Goal: Register for event/course

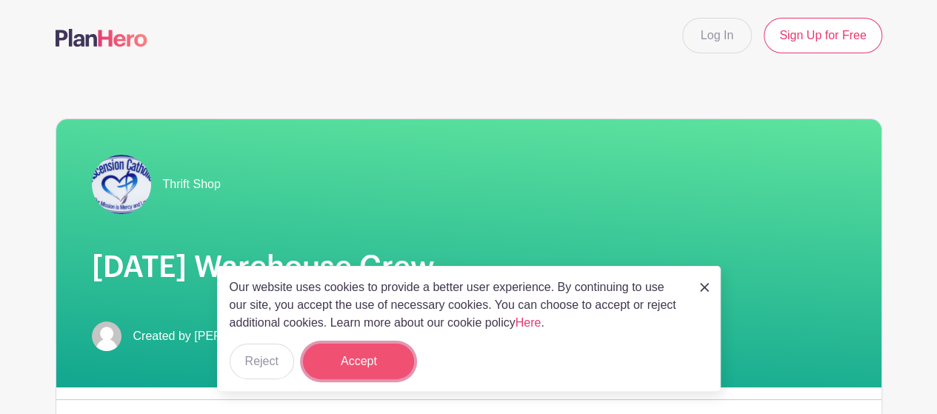
click at [376, 361] on button "Accept" at bounding box center [358, 362] width 111 height 36
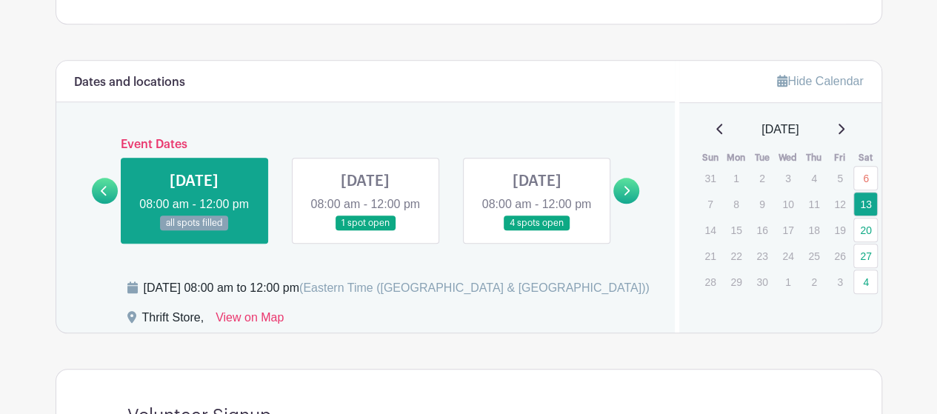
scroll to position [666, 0]
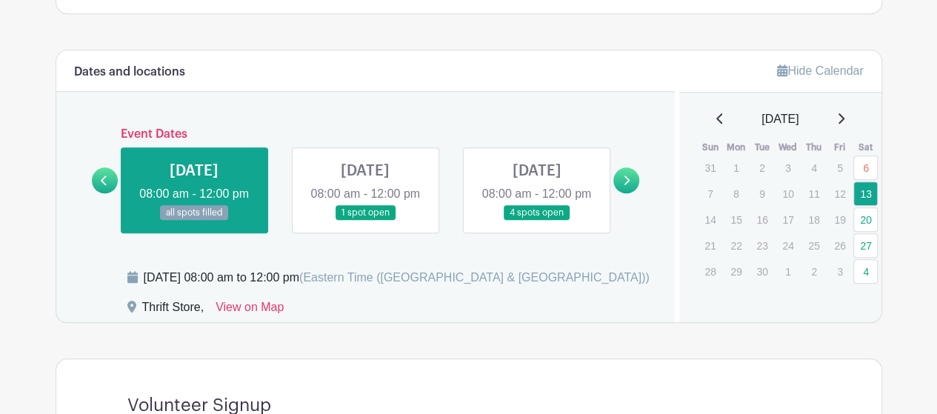
click at [365, 221] on link at bounding box center [365, 221] width 0 height 0
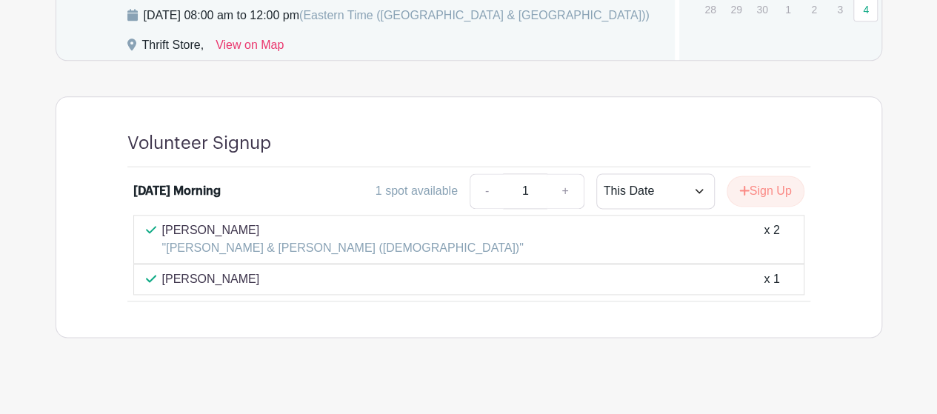
scroll to position [962, 0]
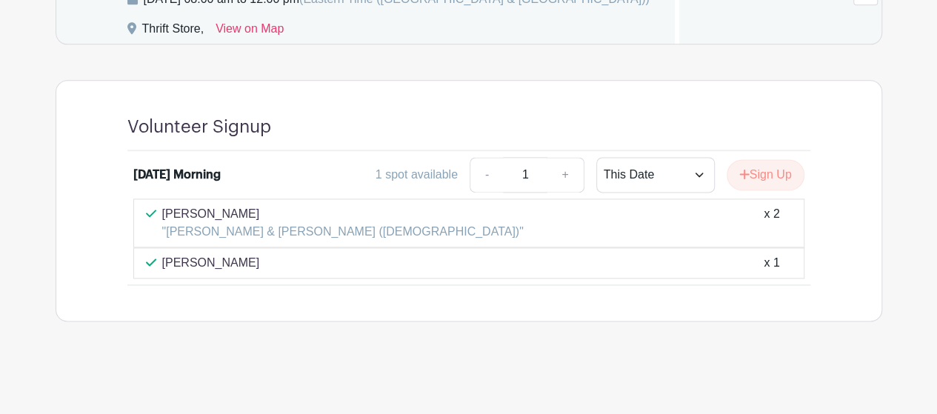
click at [235, 265] on div "Marie Milliner x 1" at bounding box center [469, 263] width 646 height 18
click at [385, 266] on div "Marie Milliner x 1" at bounding box center [469, 263] width 646 height 18
click at [760, 266] on div "Marie Milliner x 1" at bounding box center [469, 263] width 646 height 18
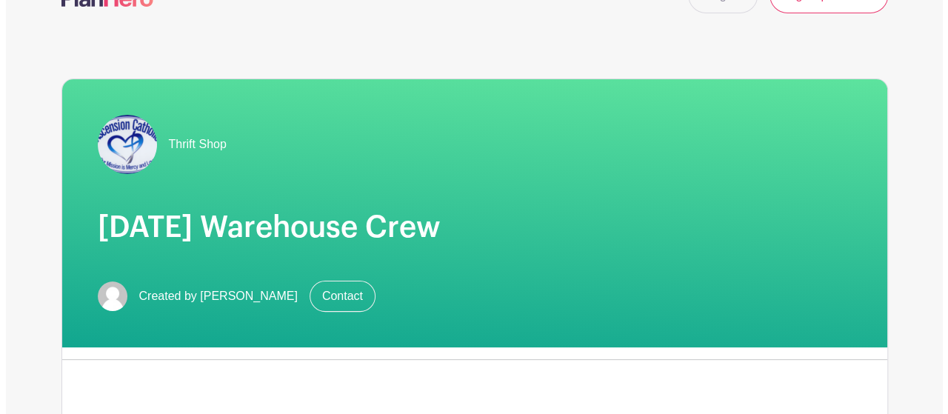
scroll to position [0, 0]
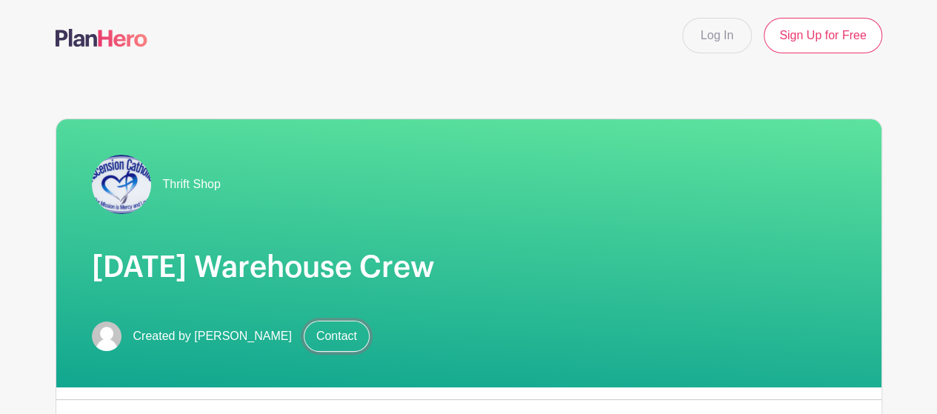
click at [306, 331] on link "Contact" at bounding box center [337, 336] width 66 height 31
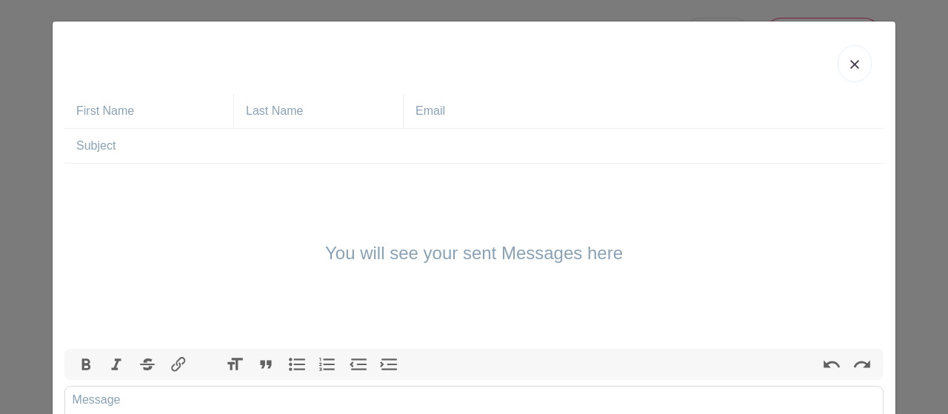
click at [98, 107] on input "text" at bounding box center [154, 111] width 157 height 34
type input "Marie"
type input "Milliner"
type input "[EMAIL_ADDRESS][DOMAIN_NAME]"
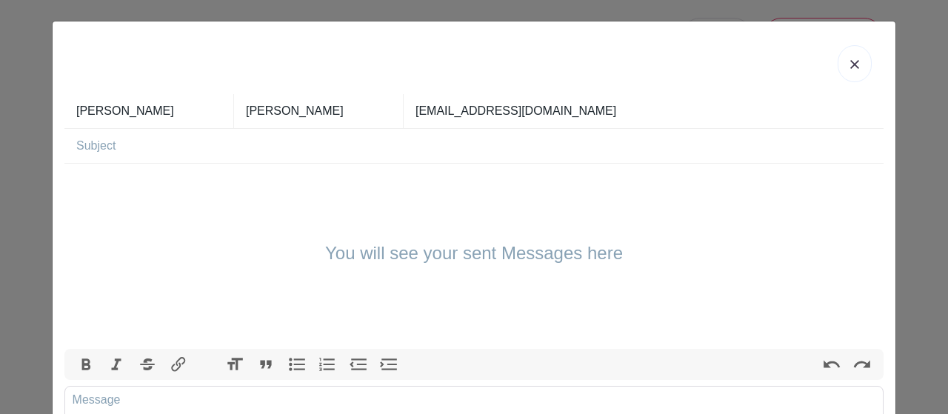
click at [119, 152] on input "text" at bounding box center [479, 146] width 807 height 34
type input "Sept 20"
click at [127, 187] on div "You will see your sent Messages here" at bounding box center [473, 256] width 819 height 185
click at [123, 398] on trix-editor at bounding box center [473, 415] width 819 height 59
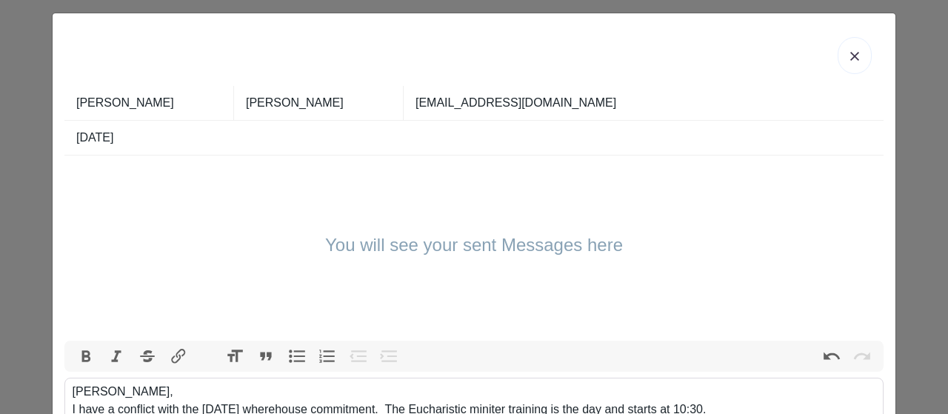
click at [489, 407] on div "John, I have a conflict with the Sept 20 wherehouse commitment. The Eucharistic…" at bounding box center [474, 401] width 803 height 36
click at [588, 404] on div "John, I have a conflict with the Sept 20 wherehouse commitment. The Eucharistic…" at bounding box center [474, 401] width 803 height 36
click at [753, 405] on div "John, I have a conflict with the Sept 20 wherehouse commitment. The Eucharistic…" at bounding box center [474, 401] width 803 height 36
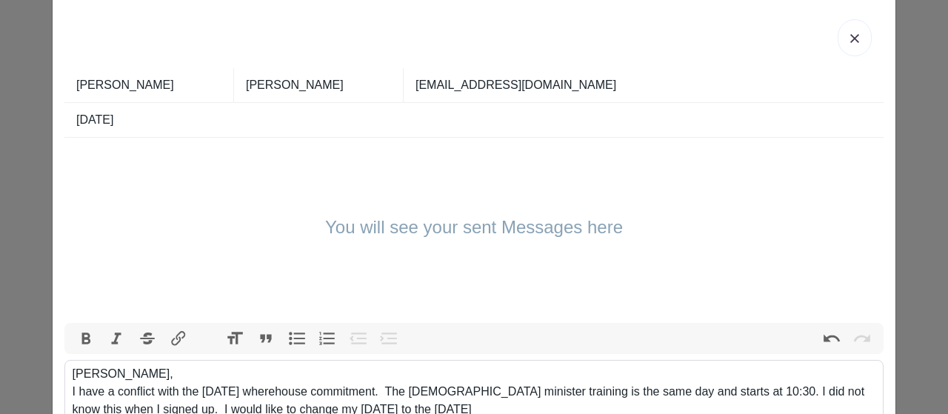
click at [255, 389] on div "John, I have a conflict with the Sept 20 wherehouse commitment. The Eucharistic…" at bounding box center [474, 391] width 803 height 53
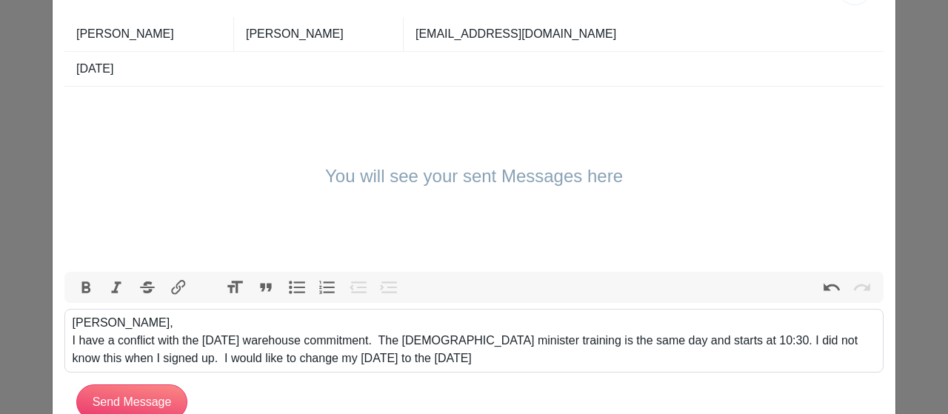
scroll to position [126, 0]
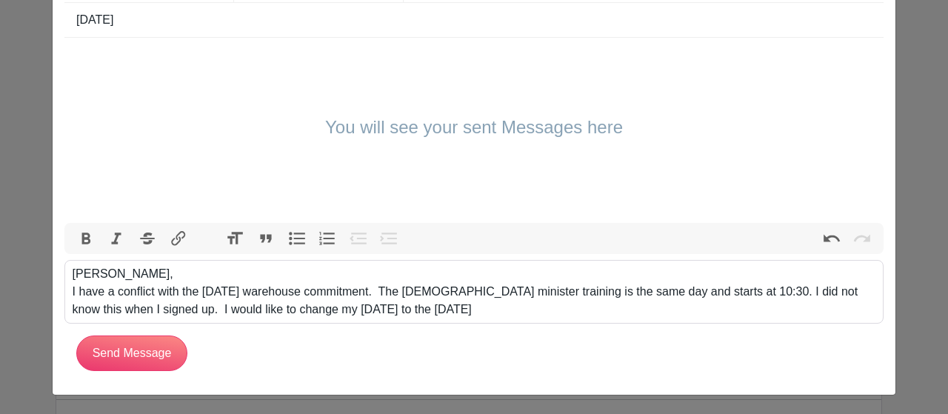
click at [471, 309] on div "John, I have a conflict with the Sept 20 warehouse commitment. The Eucharistic …" at bounding box center [474, 291] width 803 height 53
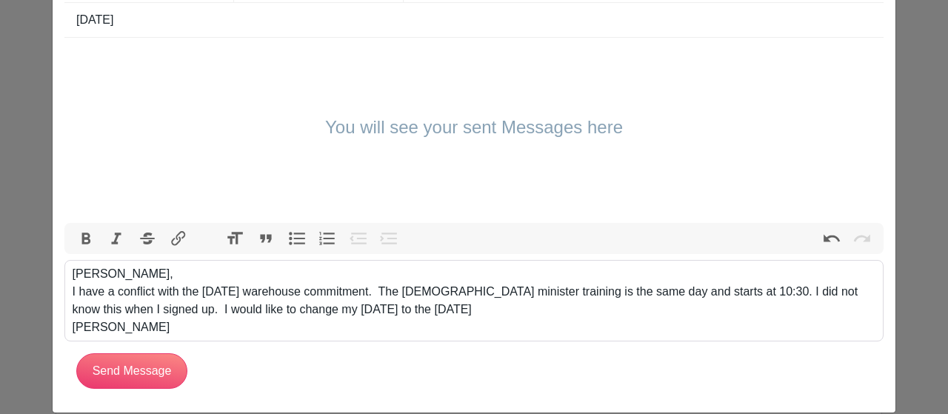
type trix-editor "<div>John,<br>I have a conflict with the Sept 20 warehouse commitment.&nbsp; Th…"
click at [124, 369] on input "Send Message" at bounding box center [131, 371] width 111 height 36
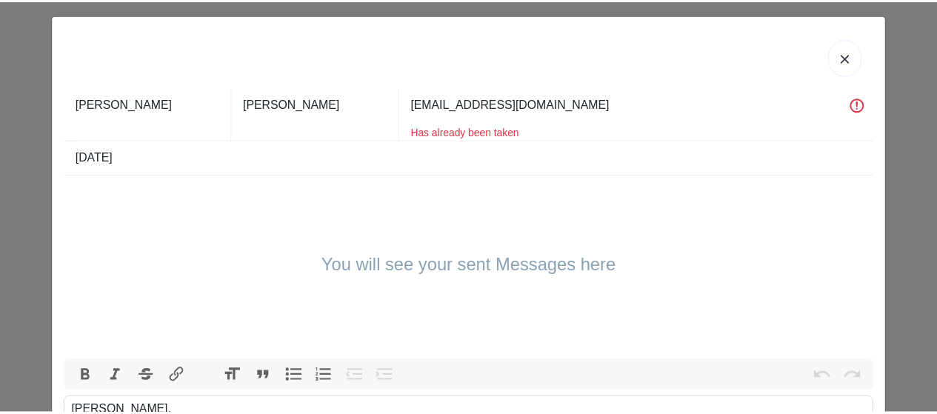
scroll to position [0, 0]
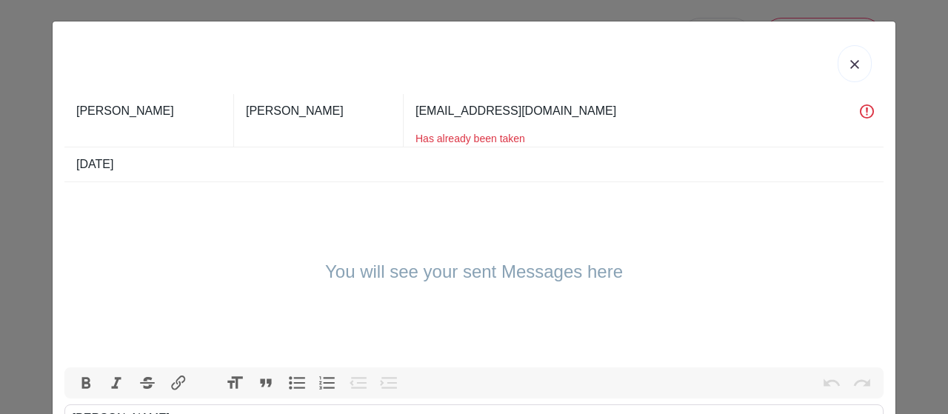
drag, startPoint x: 136, startPoint y: 113, endPoint x: 0, endPoint y: 110, distance: 136.3
click at [0, 110] on div "Marie Milliner mariemilliner@gmail.com Has already been taken Sept 20 You will …" at bounding box center [474, 207] width 948 height 414
type input "John"
click at [849, 58] on link at bounding box center [854, 63] width 34 height 37
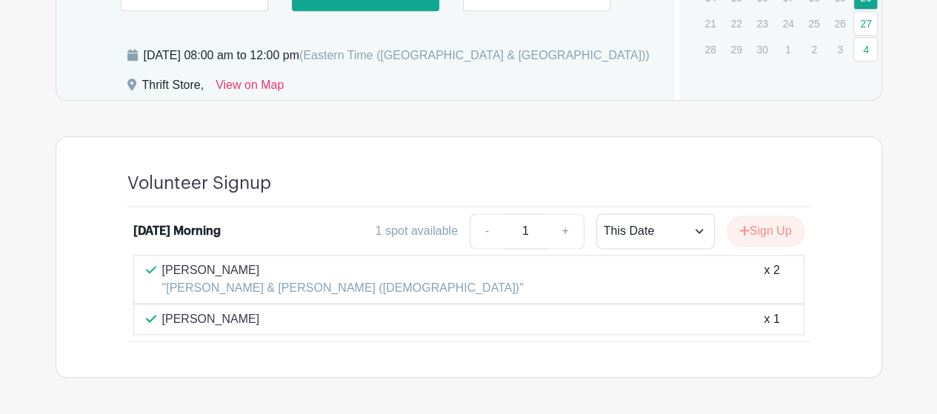
scroll to position [962, 0]
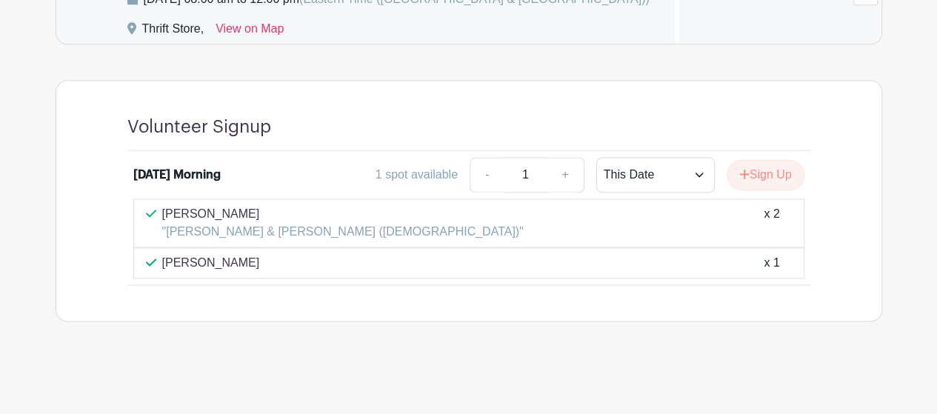
click at [208, 258] on p "Marie Milliner" at bounding box center [211, 263] width 98 height 18
click at [148, 263] on icon at bounding box center [151, 262] width 10 height 12
click at [307, 270] on div "Marie Milliner x 1" at bounding box center [469, 263] width 646 height 18
click at [758, 173] on button "Sign Up" at bounding box center [765, 174] width 78 height 31
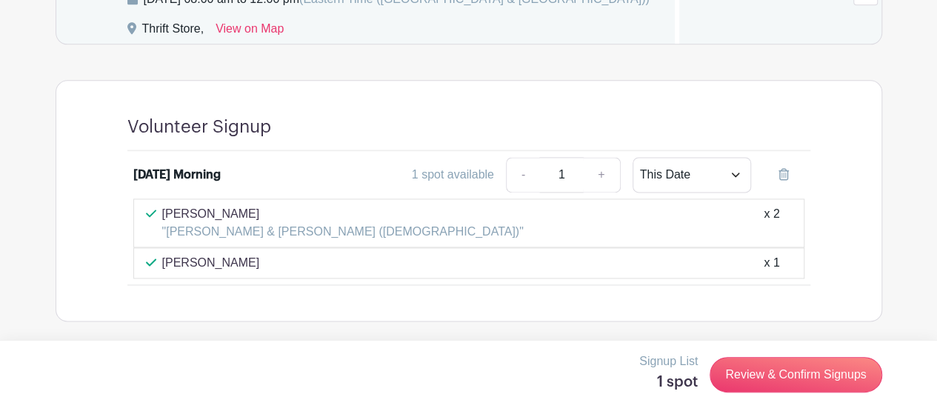
click at [784, 266] on div "Marie Milliner x 1" at bounding box center [469, 263] width 646 height 18
click at [764, 265] on div "x 1" at bounding box center [771, 263] width 16 height 18
click at [788, 175] on icon at bounding box center [783, 174] width 10 height 12
click at [192, 264] on p "Marie Milliner" at bounding box center [211, 263] width 98 height 18
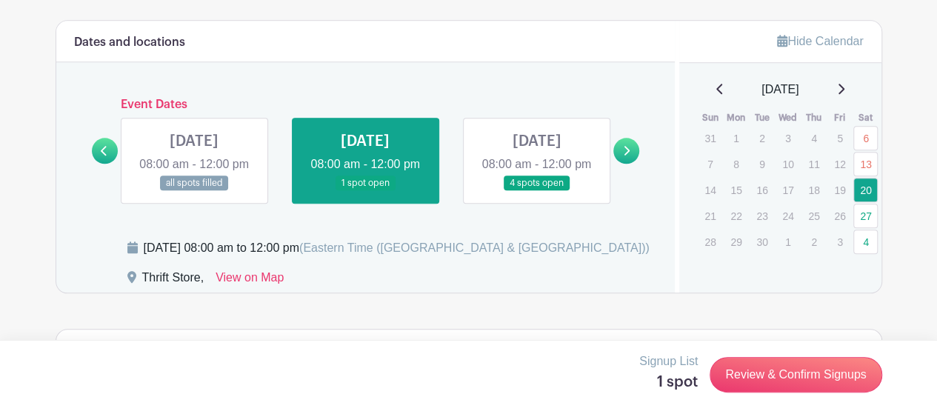
scroll to position [740, 0]
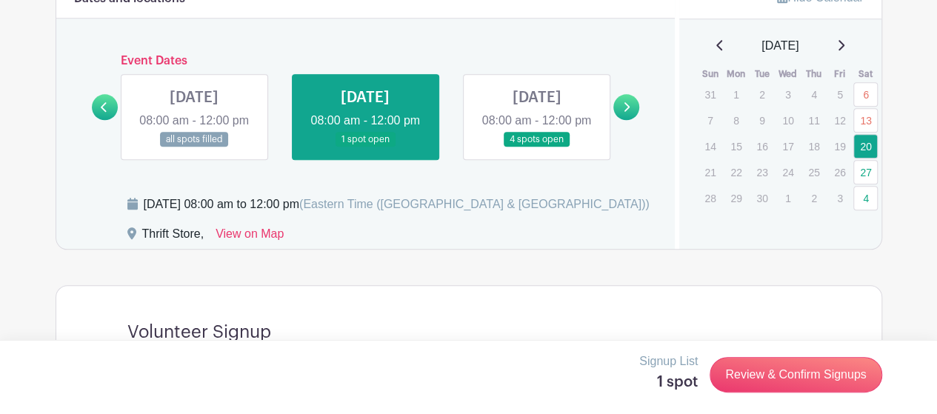
click at [536, 147] on link at bounding box center [536, 147] width 0 height 0
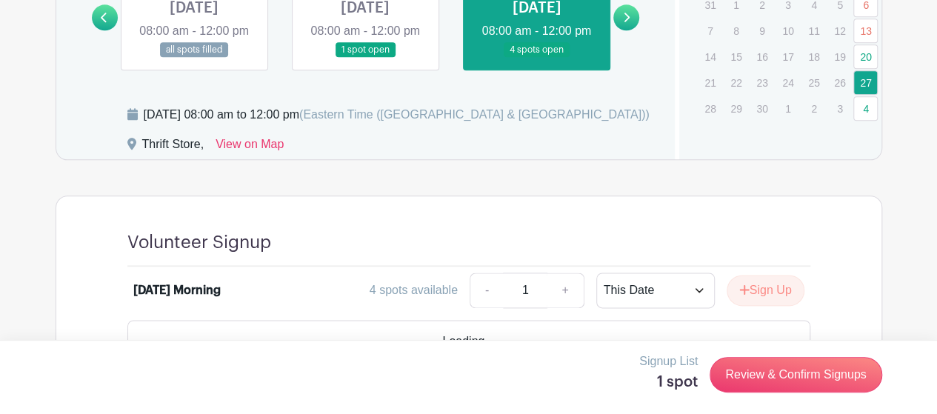
scroll to position [883, 0]
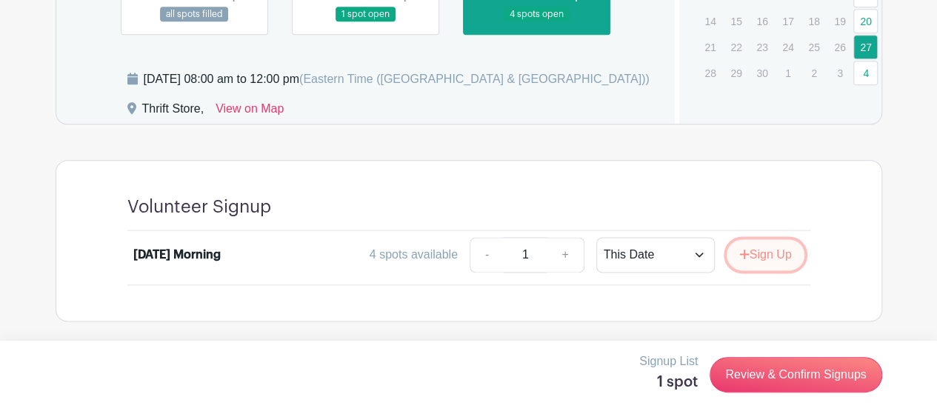
click at [764, 253] on button "Sign Up" at bounding box center [765, 254] width 78 height 31
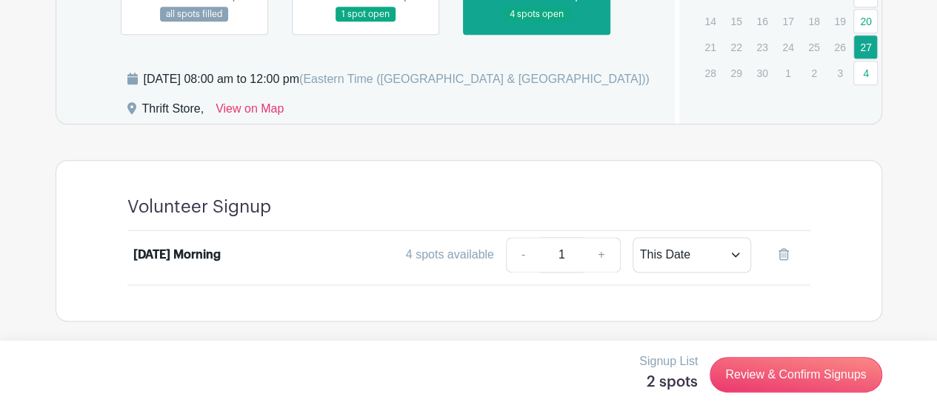
click at [249, 292] on div "Volunteer Signup Saturday Morning 4 spots available - 1 + This Date Select Date…" at bounding box center [469, 241] width 754 height 160
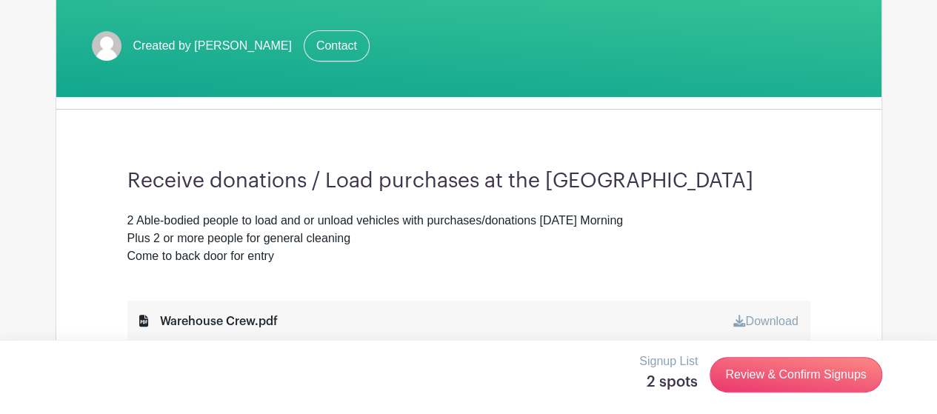
scroll to position [0, 0]
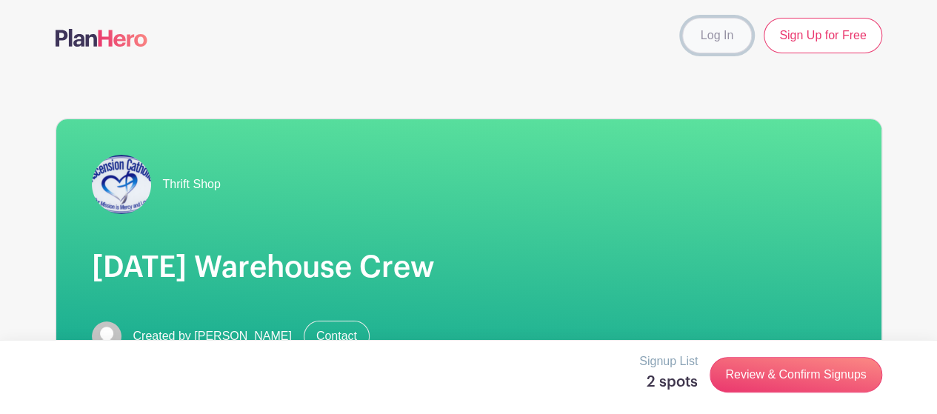
click at [720, 37] on link "Log In" at bounding box center [717, 36] width 70 height 36
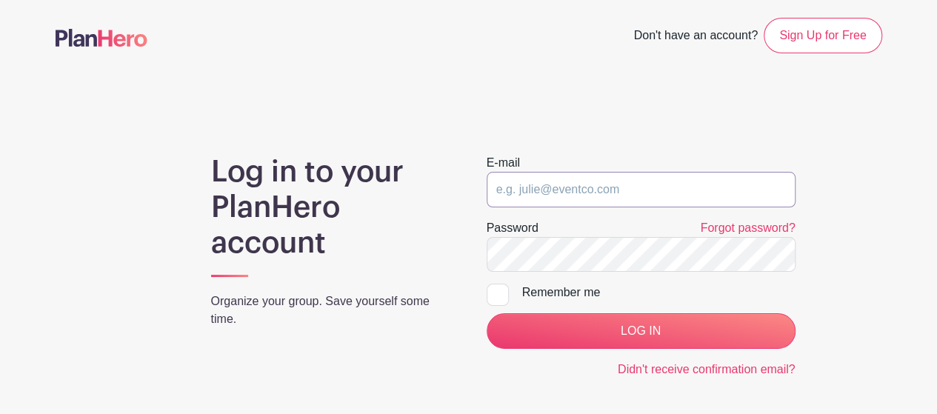
click at [555, 190] on input "email" at bounding box center [640, 190] width 309 height 36
type input "[EMAIL_ADDRESS][DOMAIN_NAME]"
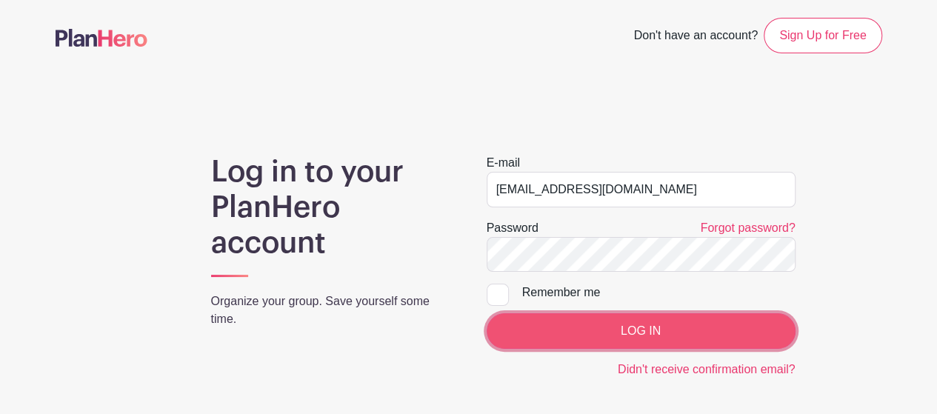
click at [661, 335] on input "LOG IN" at bounding box center [640, 331] width 309 height 36
